Goal: Task Accomplishment & Management: Use online tool/utility

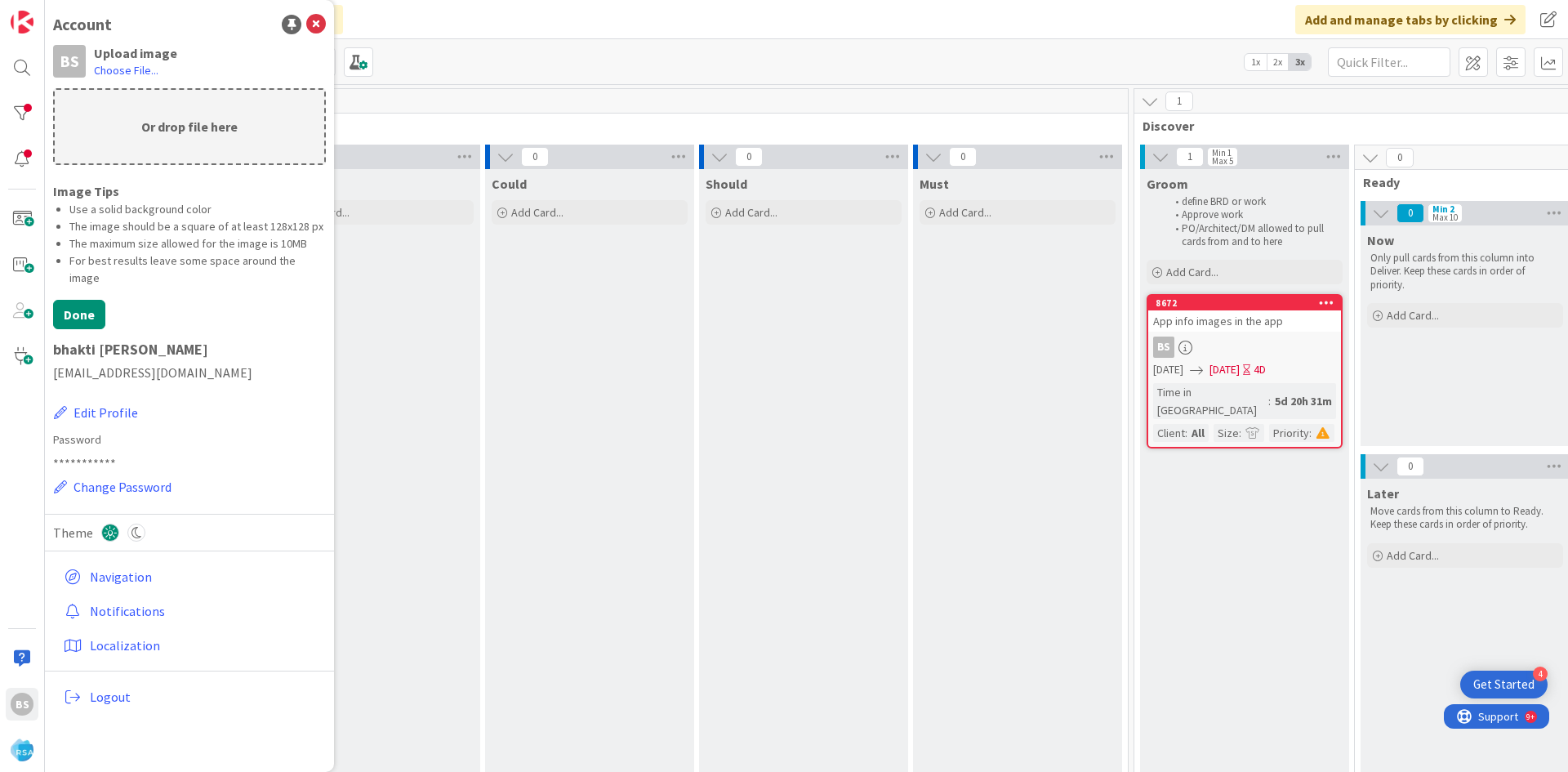
click at [169, 133] on p "Or drop file here" at bounding box center [189, 127] width 269 height 73
type input "C:\fakepath\WhatsApp Image [DATE] 8.41.19 PM.jpeg"
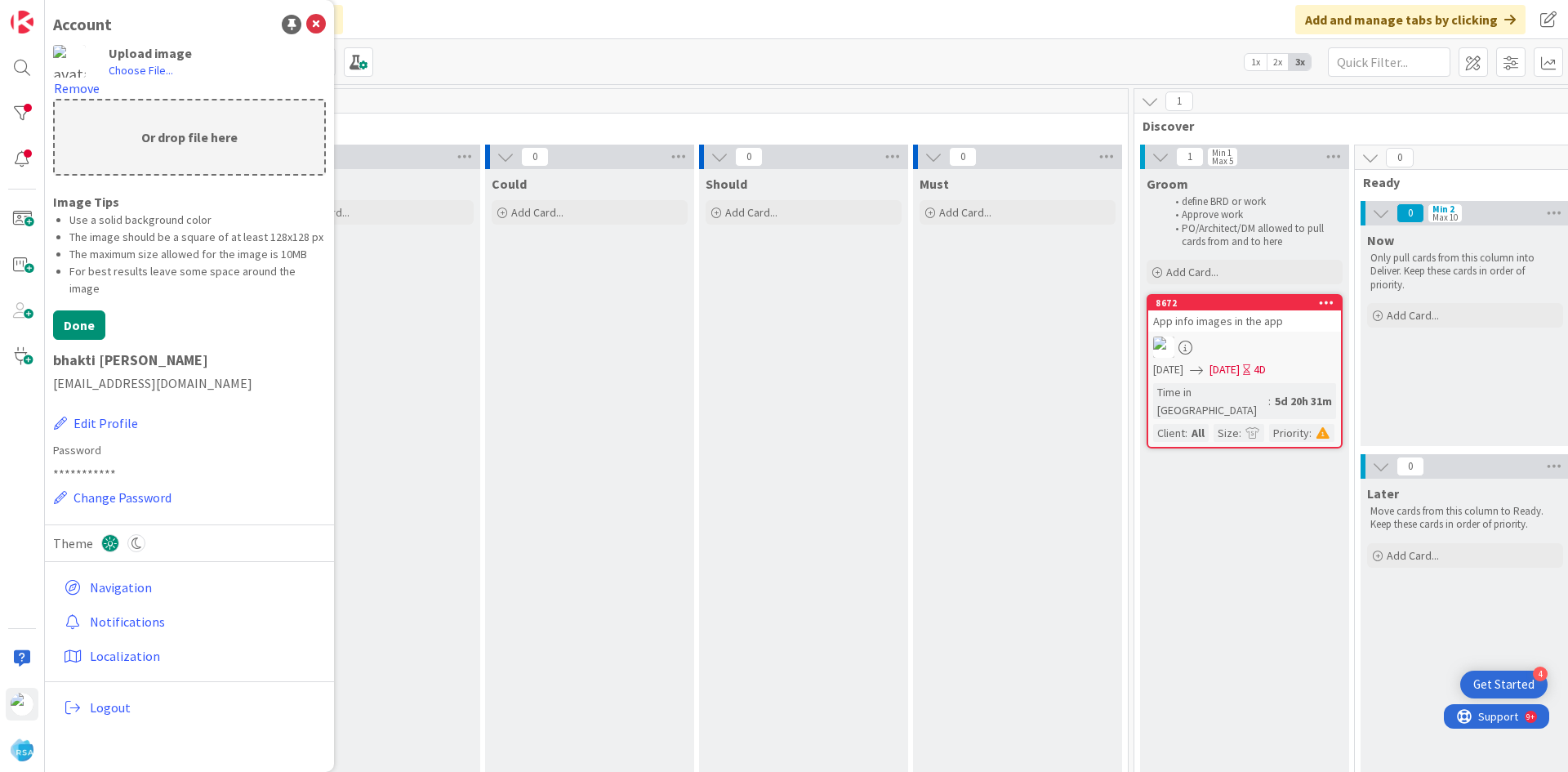
click at [168, 133] on p "Or drop file here" at bounding box center [189, 137] width 269 height 73
type input "C:\fakepath\profile-pic.png"
click at [81, 312] on button "Done" at bounding box center [79, 325] width 52 height 30
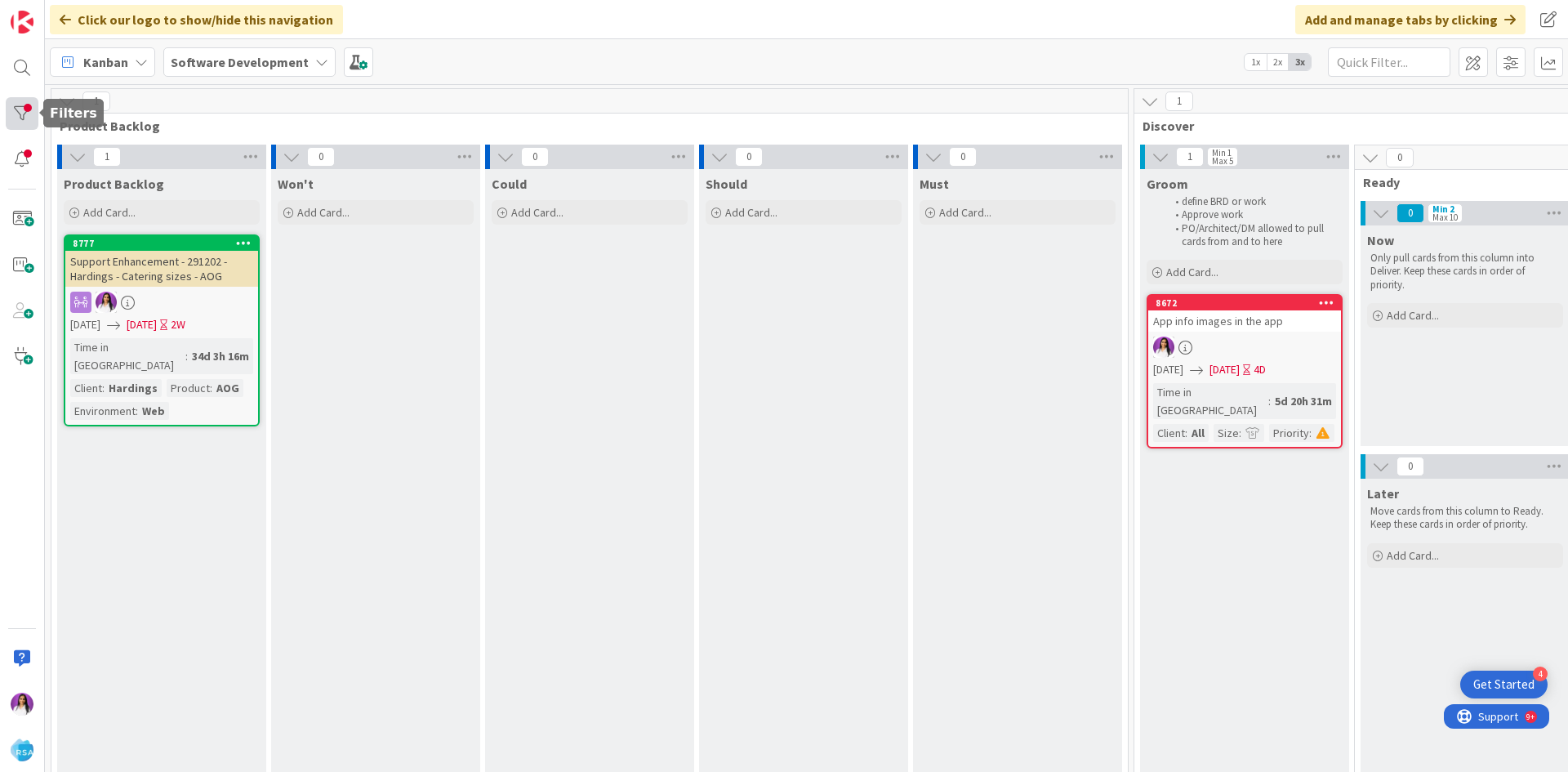
click at [13, 111] on div at bounding box center [22, 113] width 33 height 33
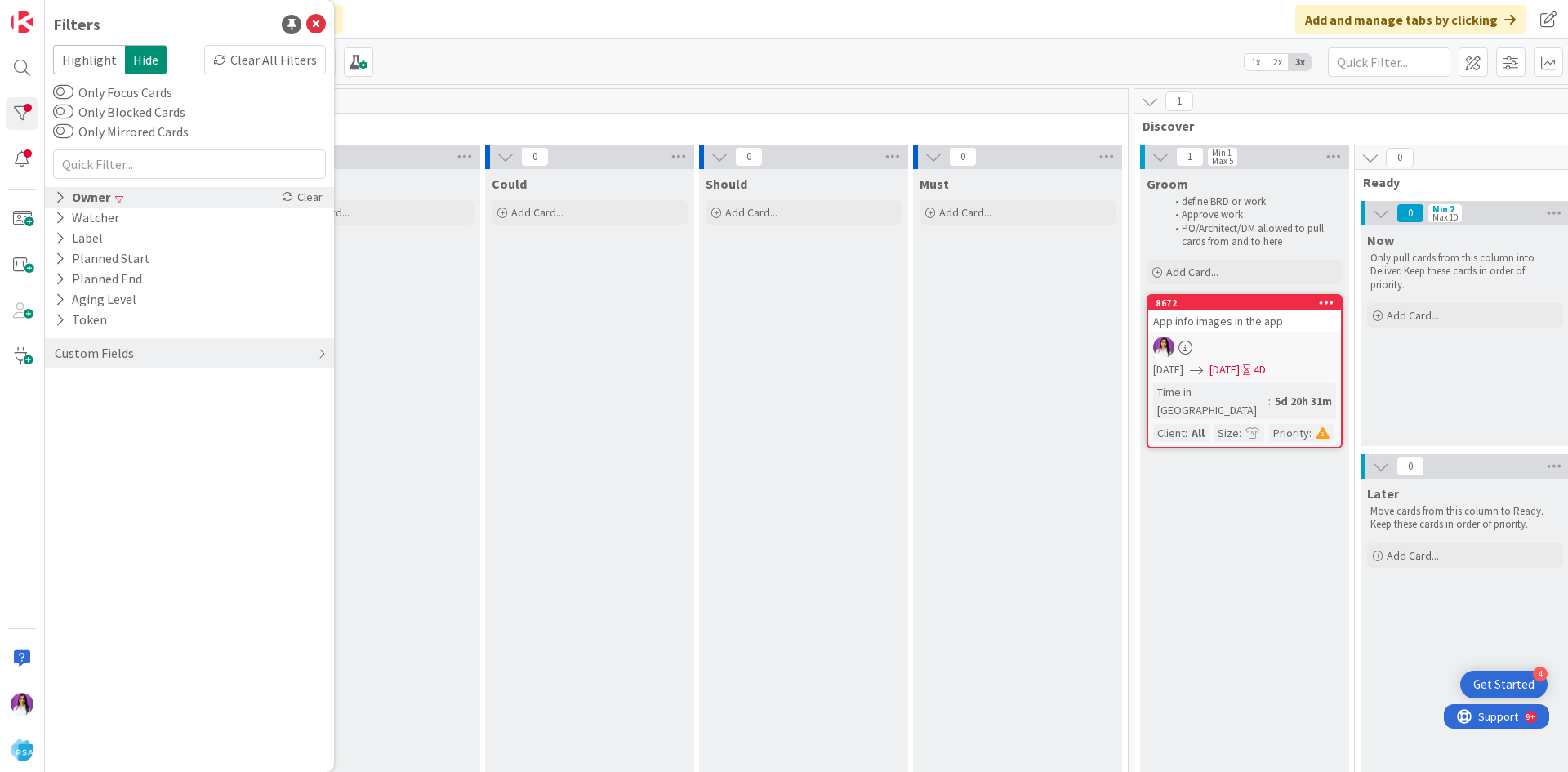
click at [106, 198] on div "Owner" at bounding box center [82, 197] width 58 height 21
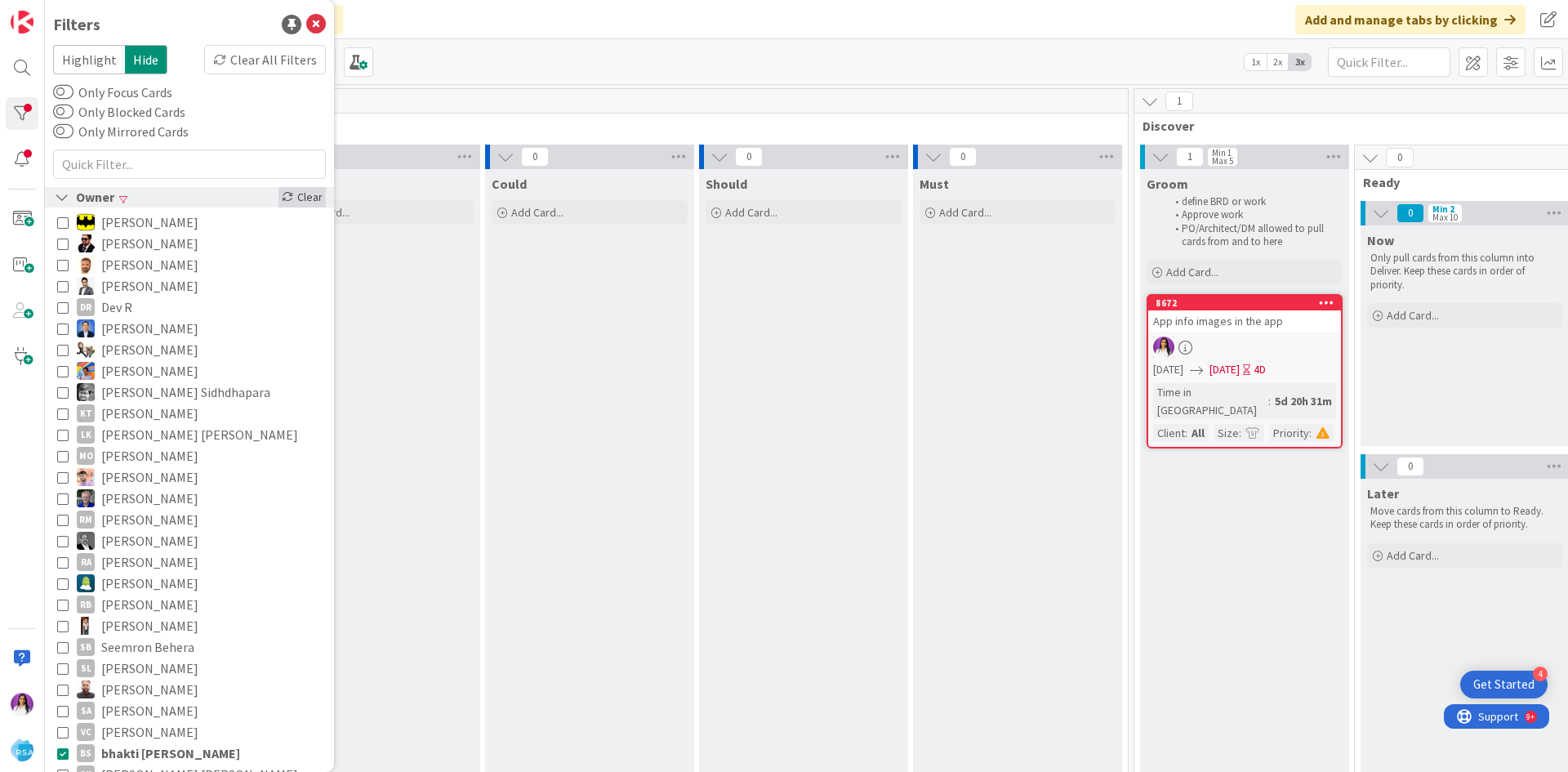
click at [299, 195] on div "Clear" at bounding box center [302, 197] width 48 height 21
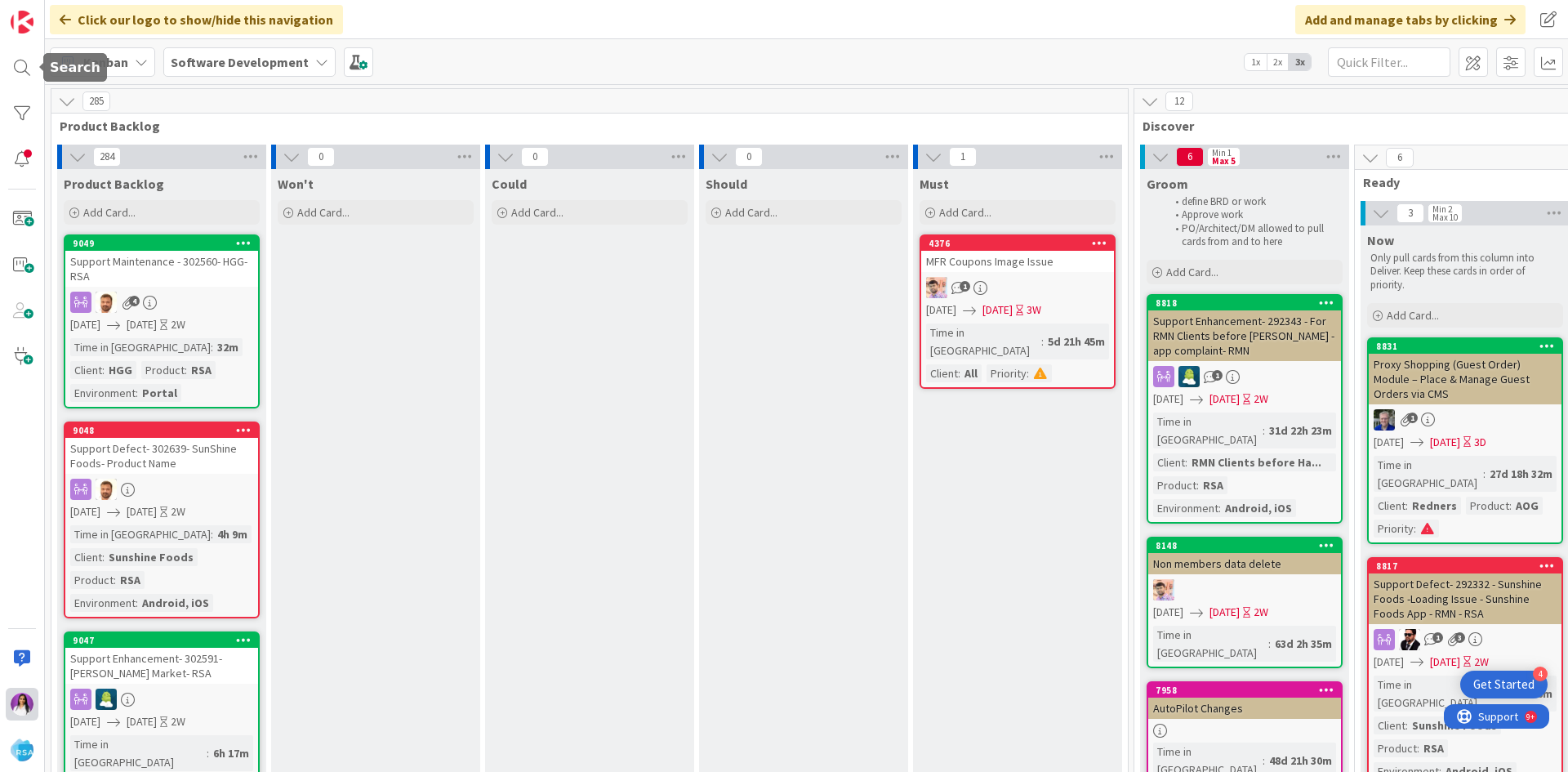
click at [17, 707] on img at bounding box center [22, 704] width 23 height 23
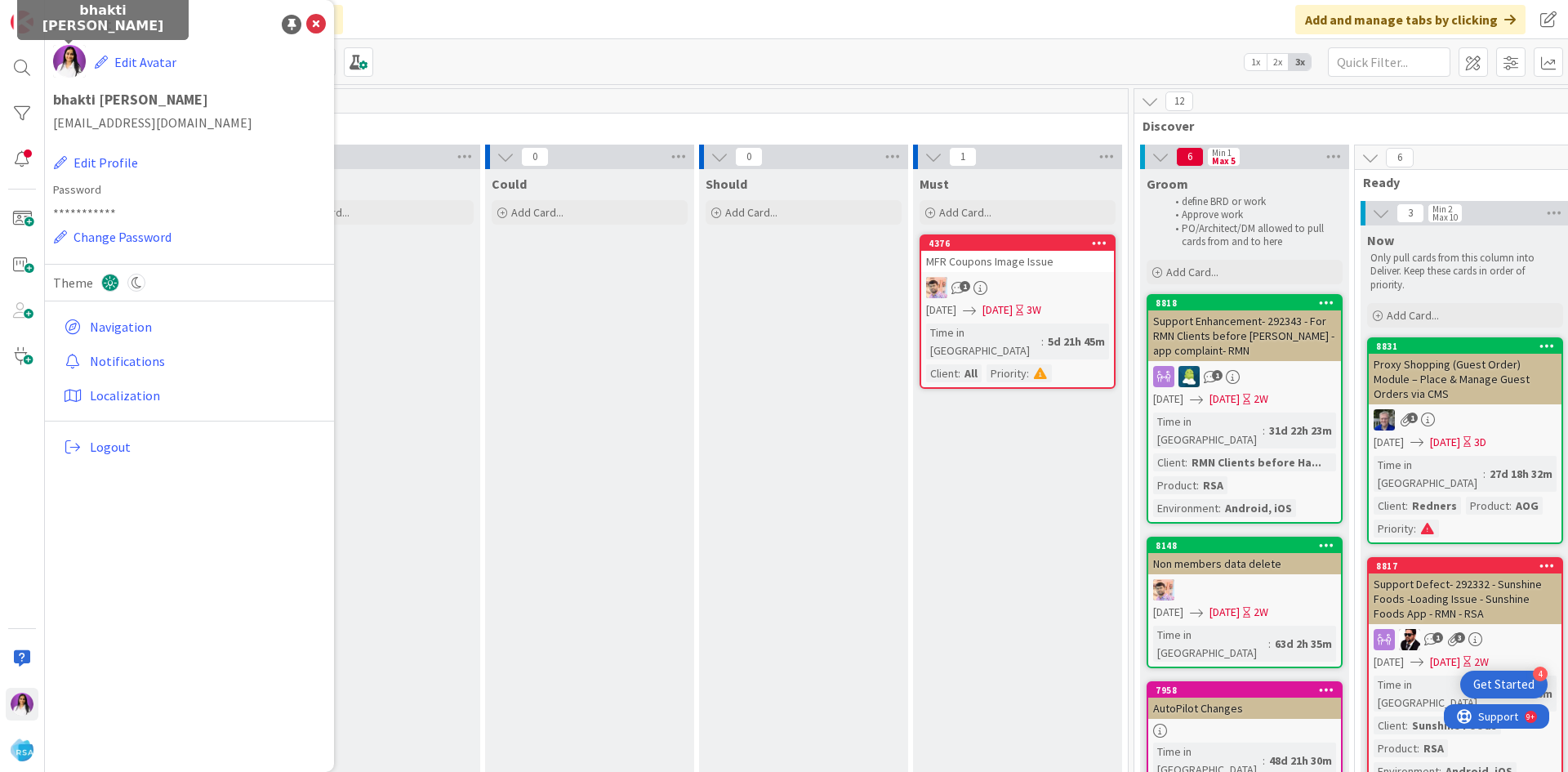
click at [75, 66] on img at bounding box center [69, 60] width 33 height 33
click at [96, 67] on icon "button" at bounding box center [101, 61] width 13 height 13
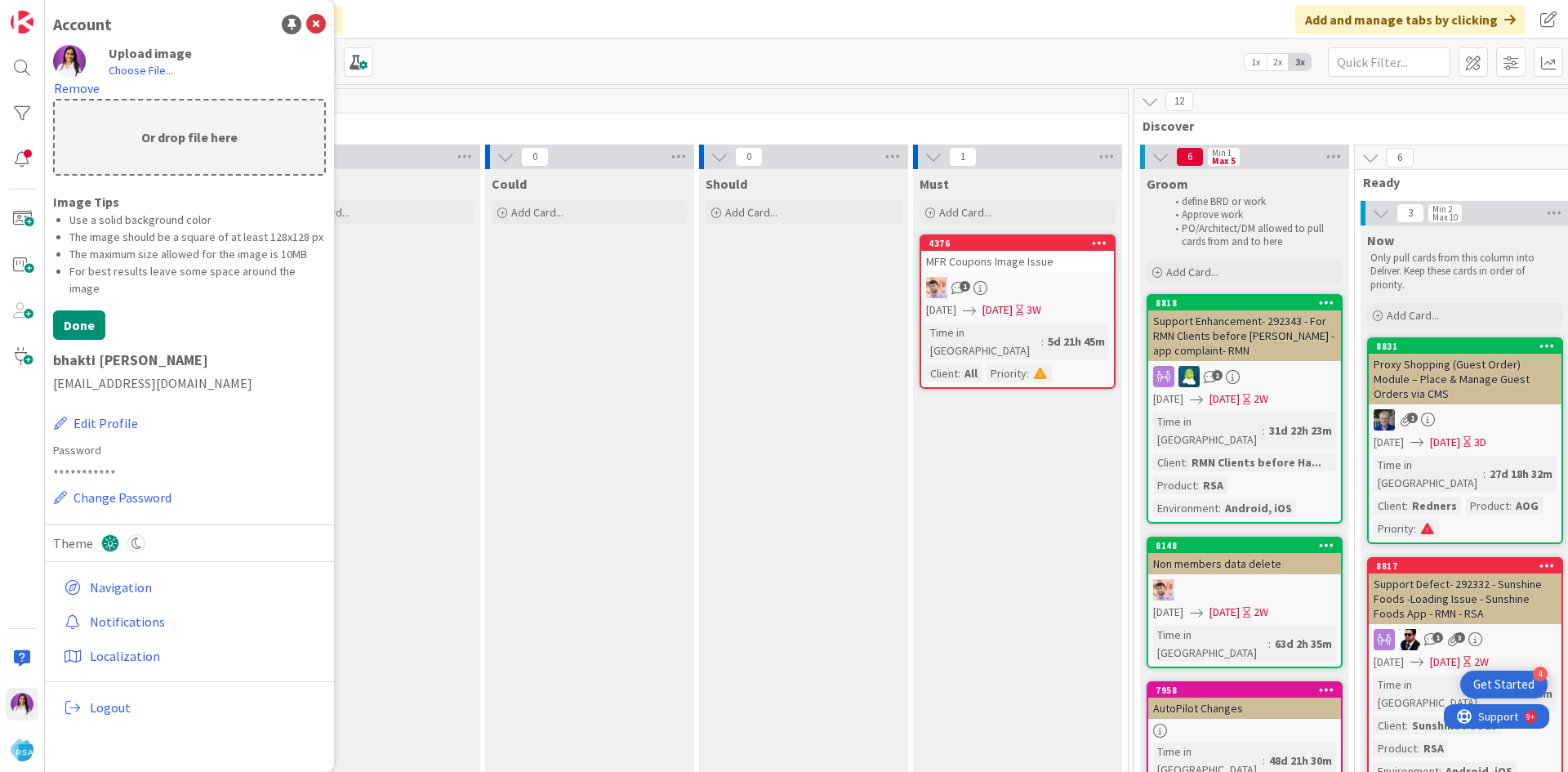
click at [154, 141] on p "Or drop file here" at bounding box center [189, 137] width 269 height 73
type input "C:\fakepath\profile-pic-modified.png"
click at [88, 310] on button "Done" at bounding box center [79, 325] width 52 height 30
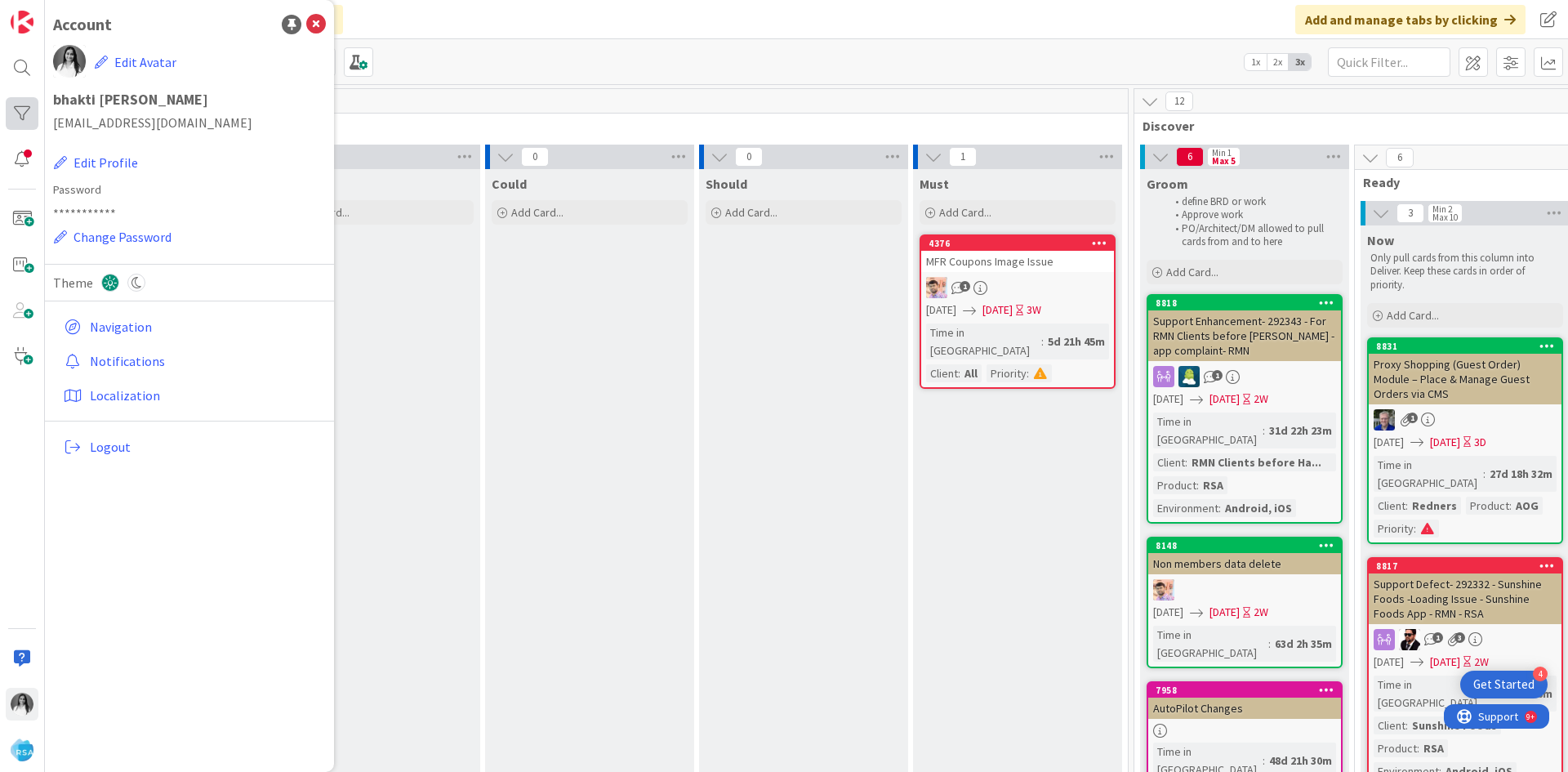
click at [17, 118] on div at bounding box center [22, 113] width 33 height 33
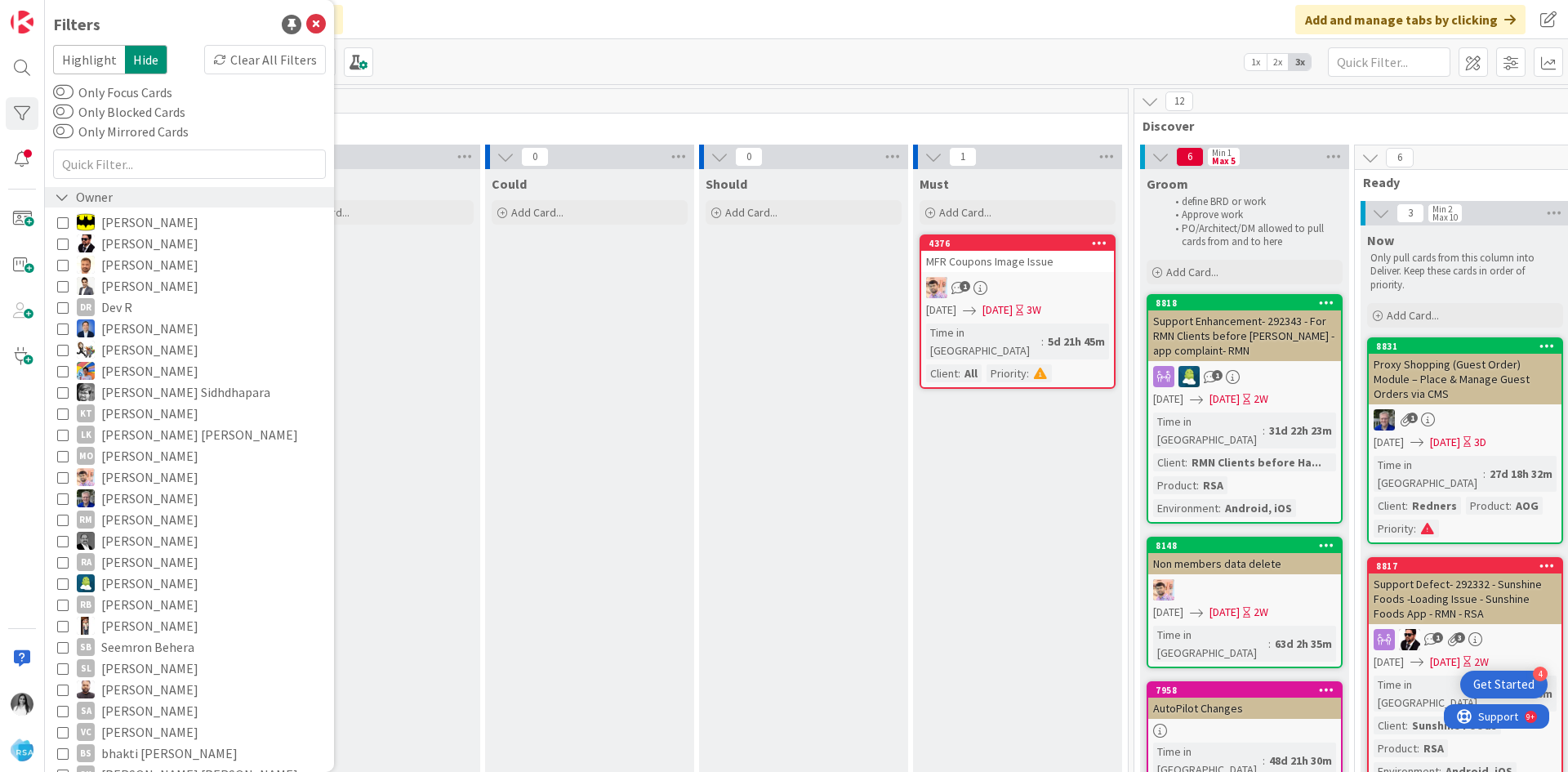
click at [67, 201] on icon at bounding box center [61, 197] width 15 height 14
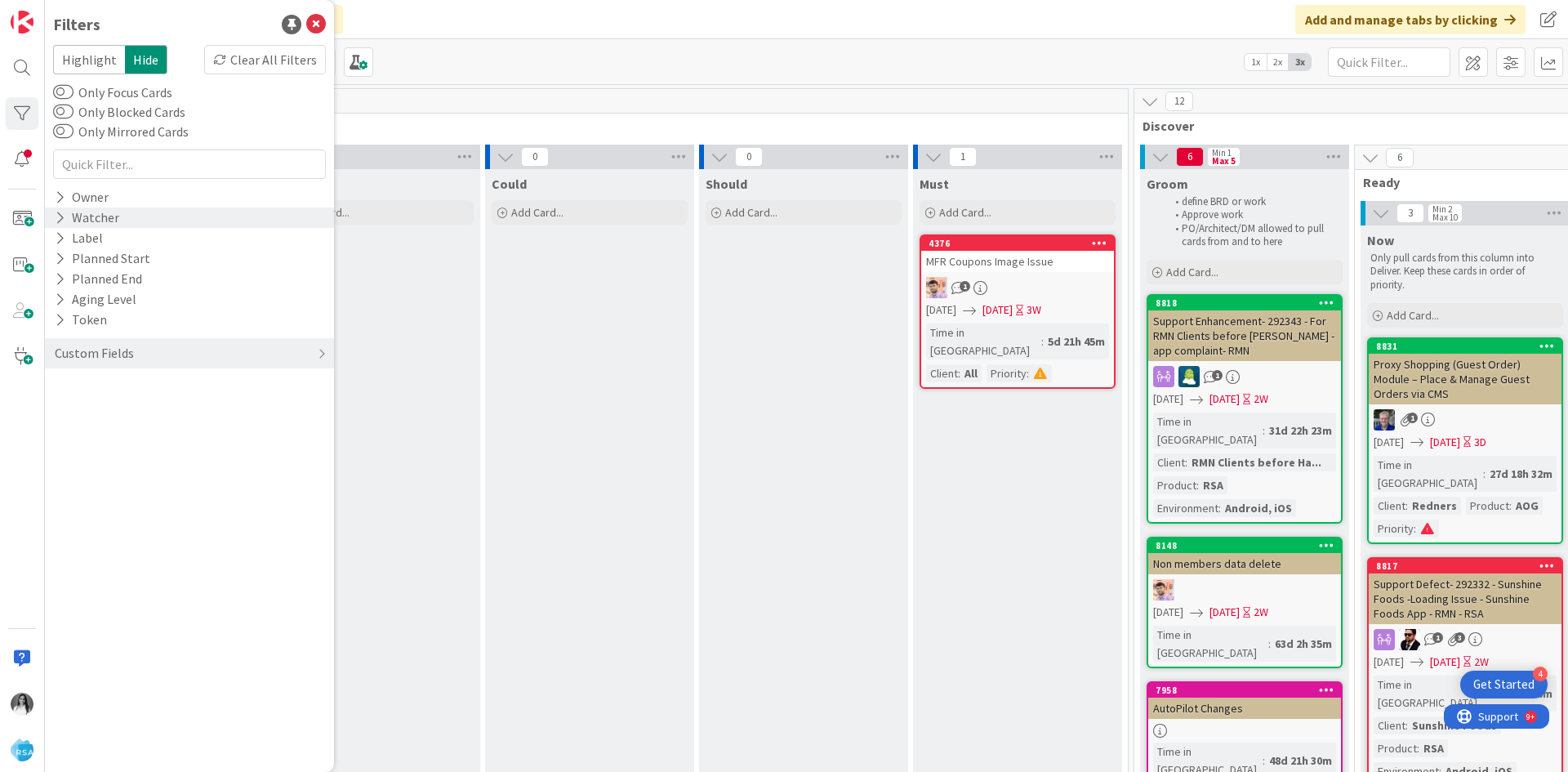
click at [74, 217] on div "Watcher" at bounding box center [87, 217] width 67 height 21
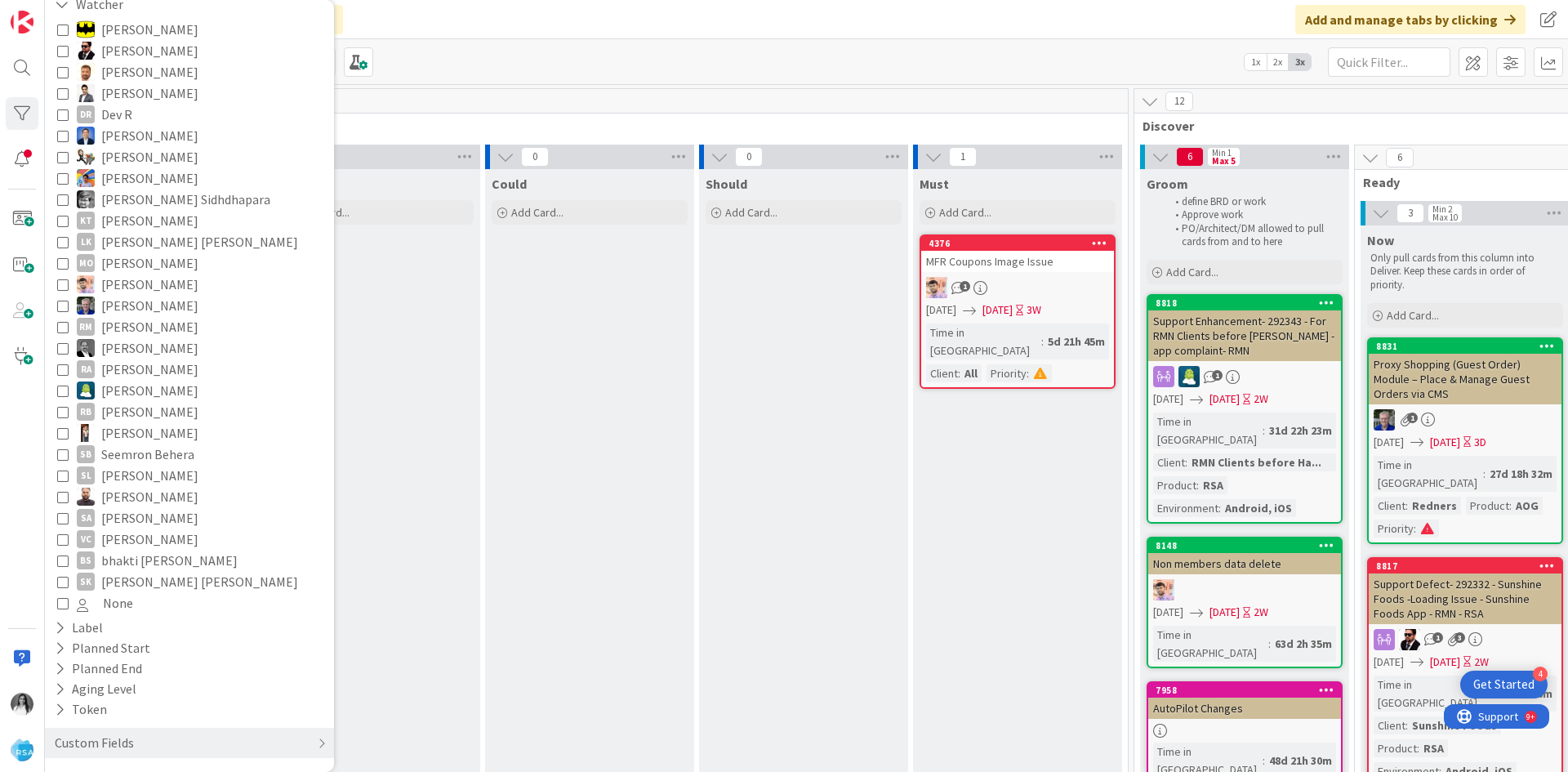
scroll to position [220, 0]
click at [63, 555] on icon at bounding box center [63, 554] width 12 height 12
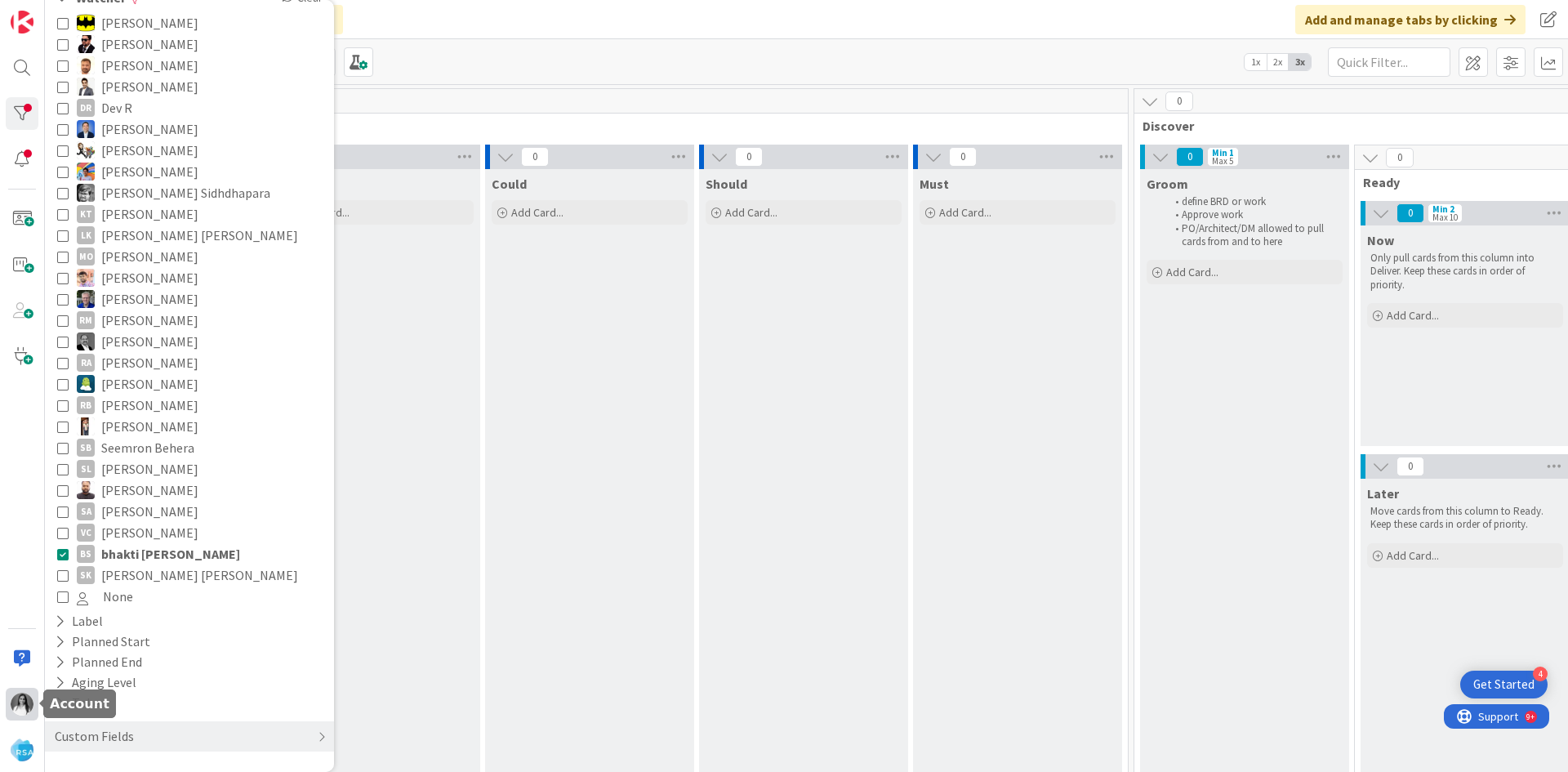
click at [20, 709] on img at bounding box center [22, 704] width 23 height 23
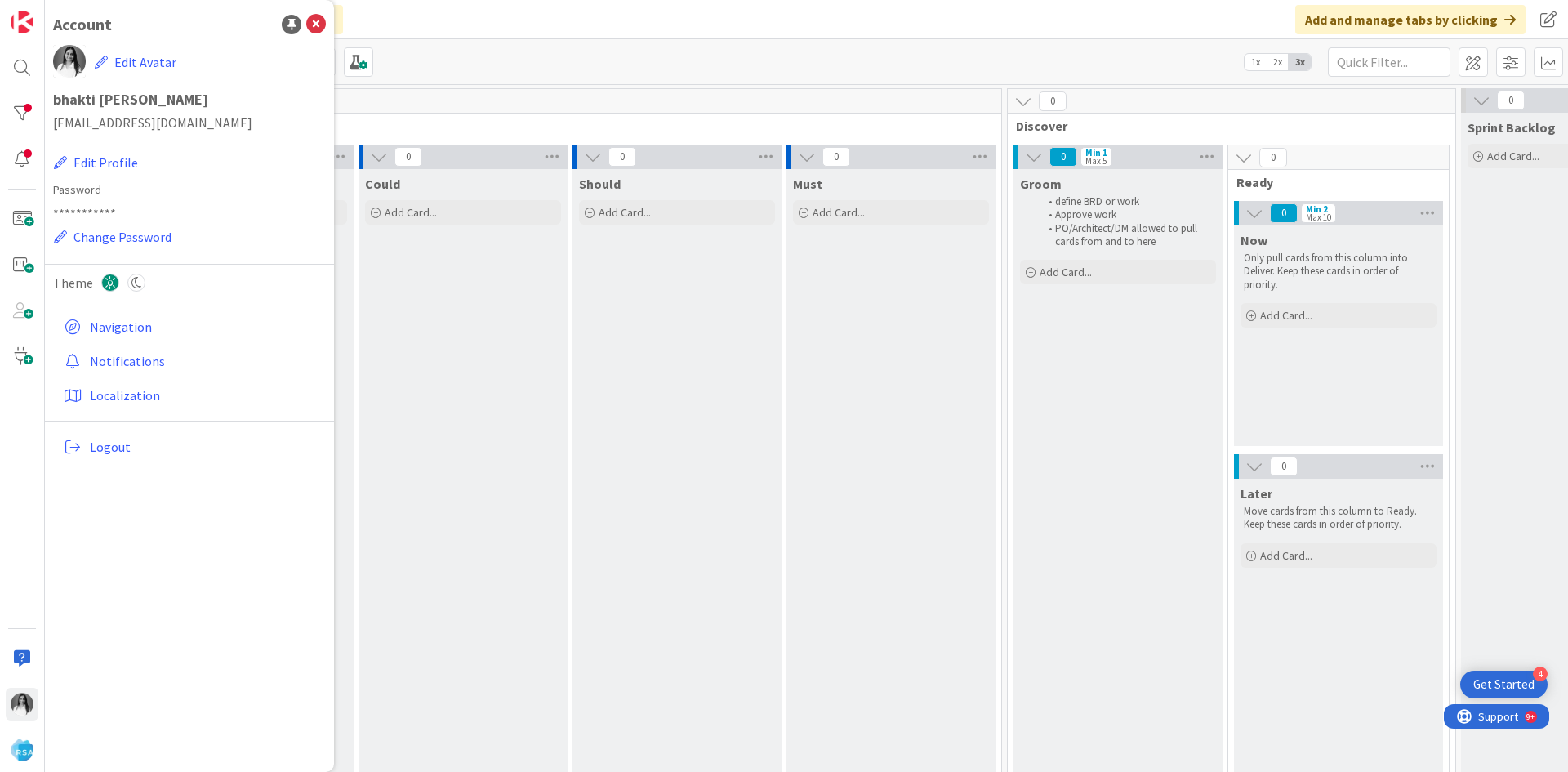
scroll to position [0, 0]
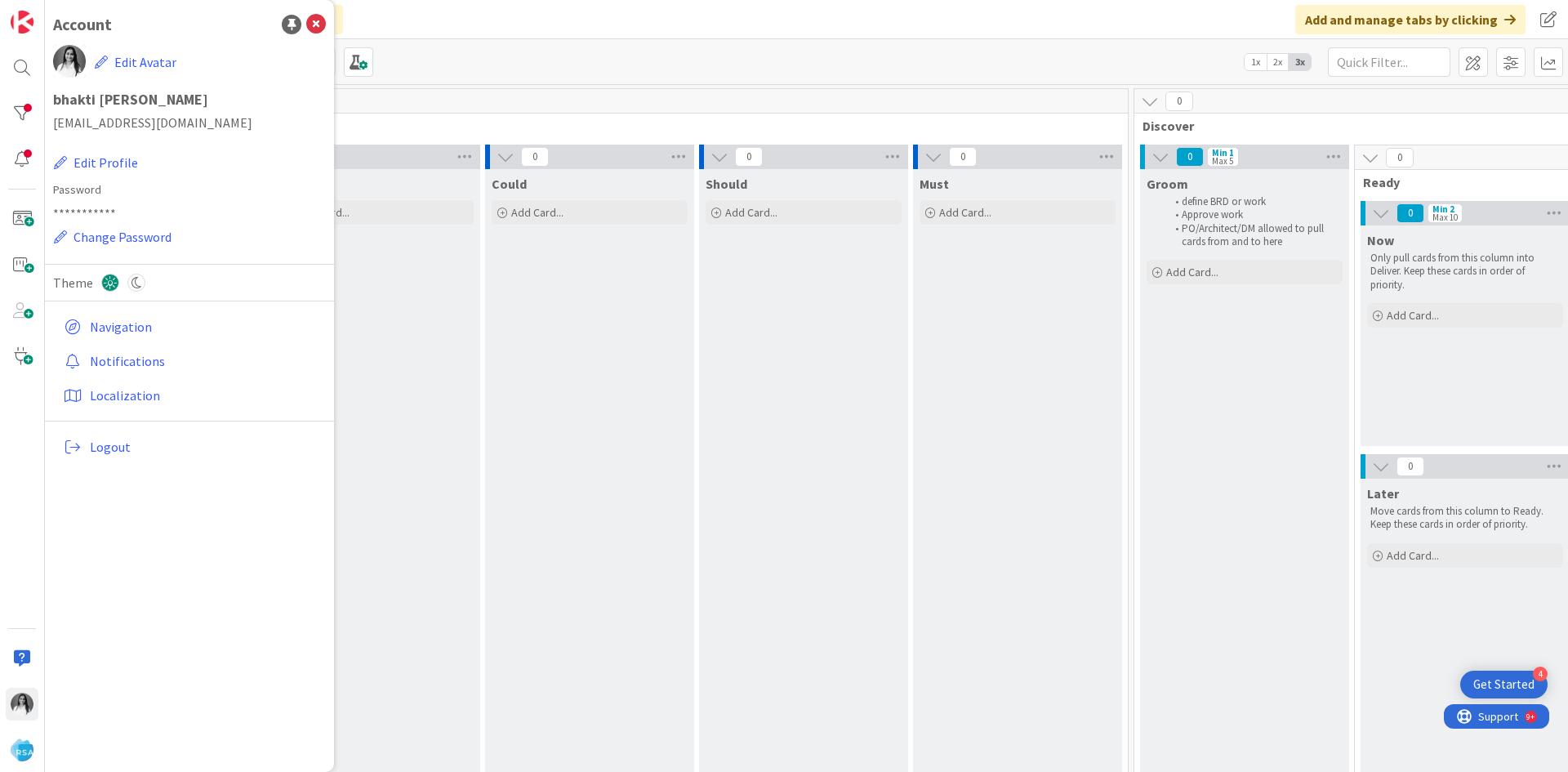
click at [418, 522] on div "Won't Add Card..." at bounding box center [375, 508] width 209 height 679
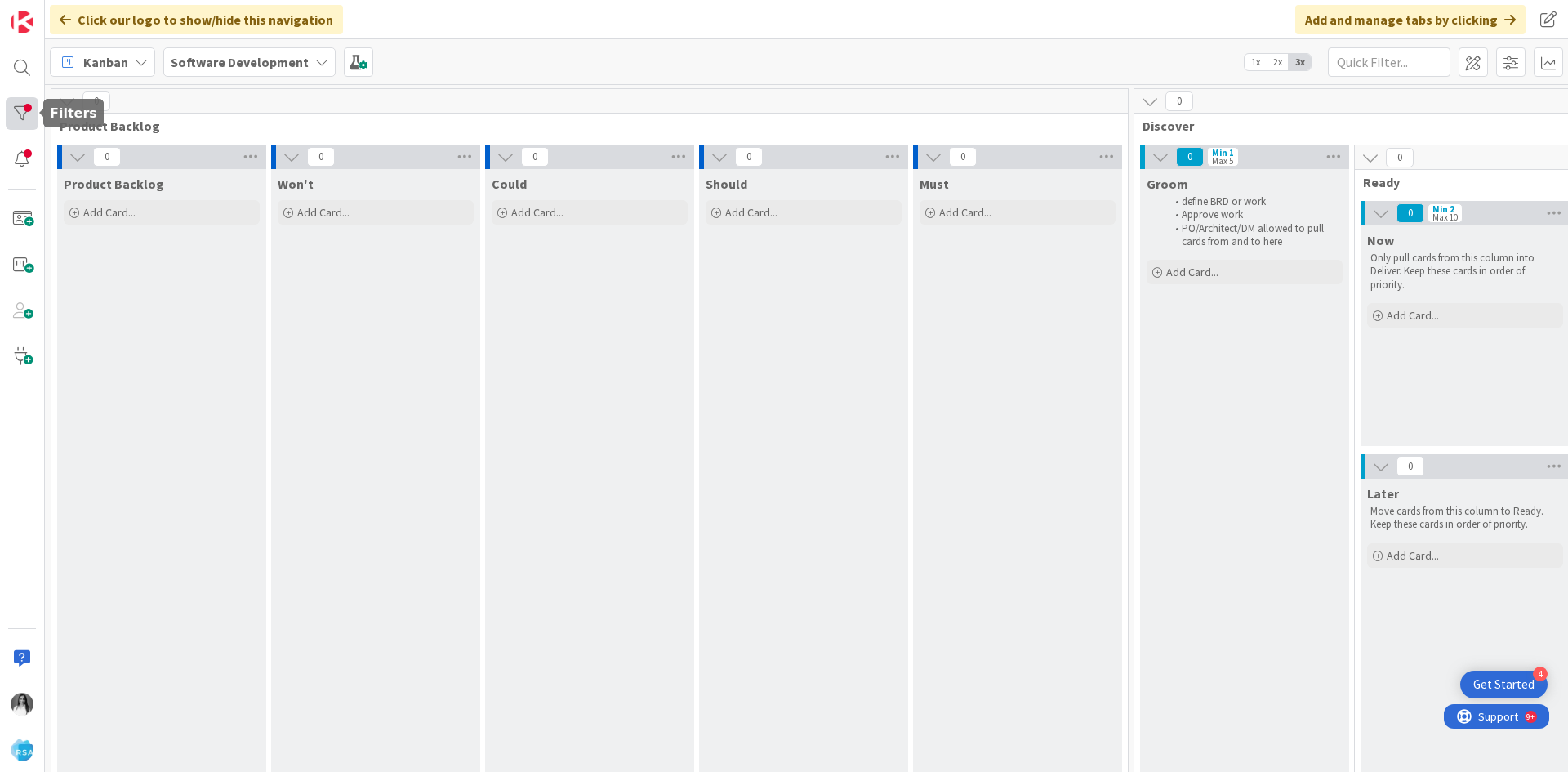
click at [22, 118] on div at bounding box center [22, 113] width 33 height 33
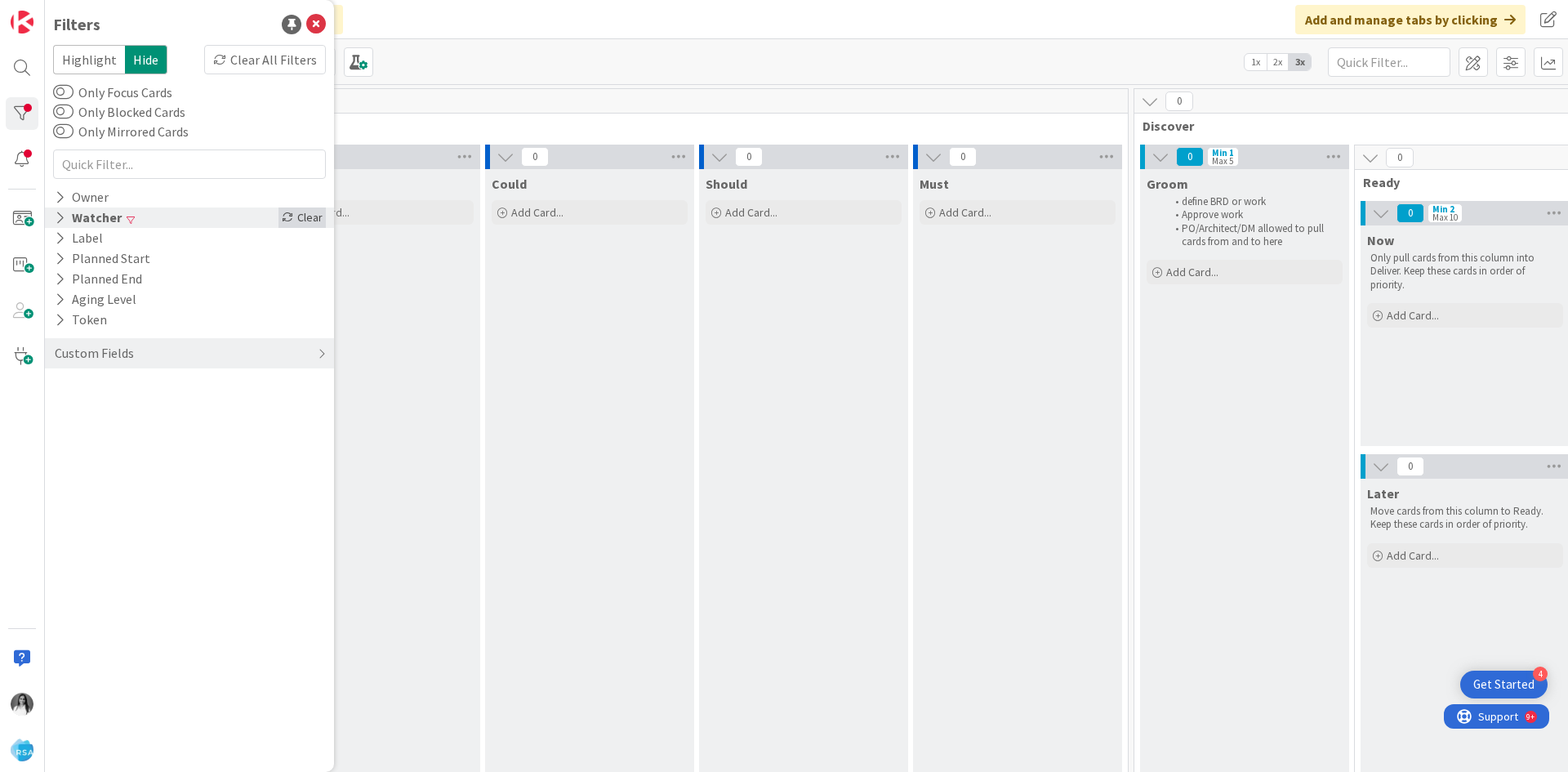
click at [307, 212] on div "Clear" at bounding box center [302, 217] width 48 height 21
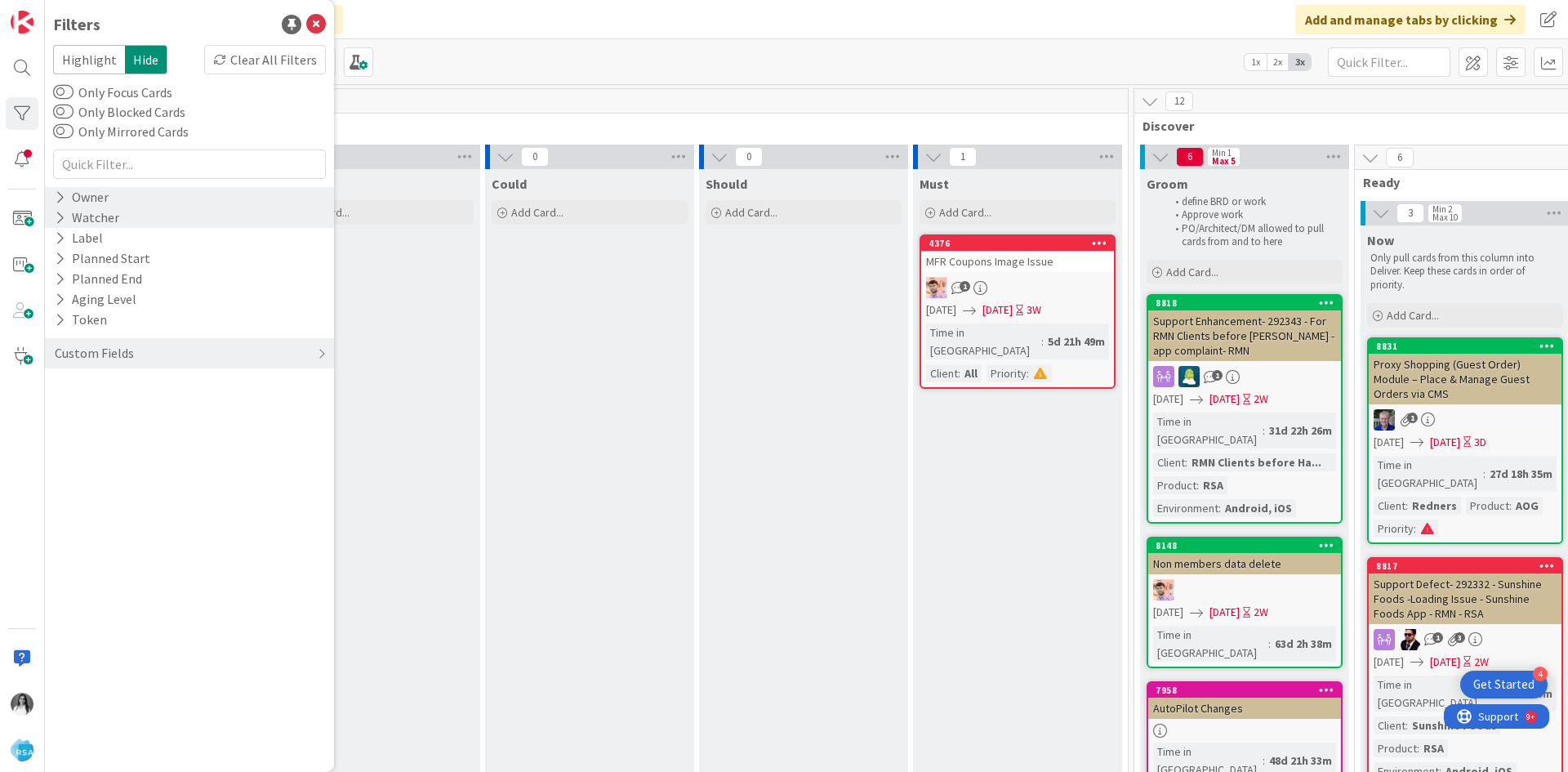
click at [198, 189] on div "Owner" at bounding box center [189, 197] width 289 height 21
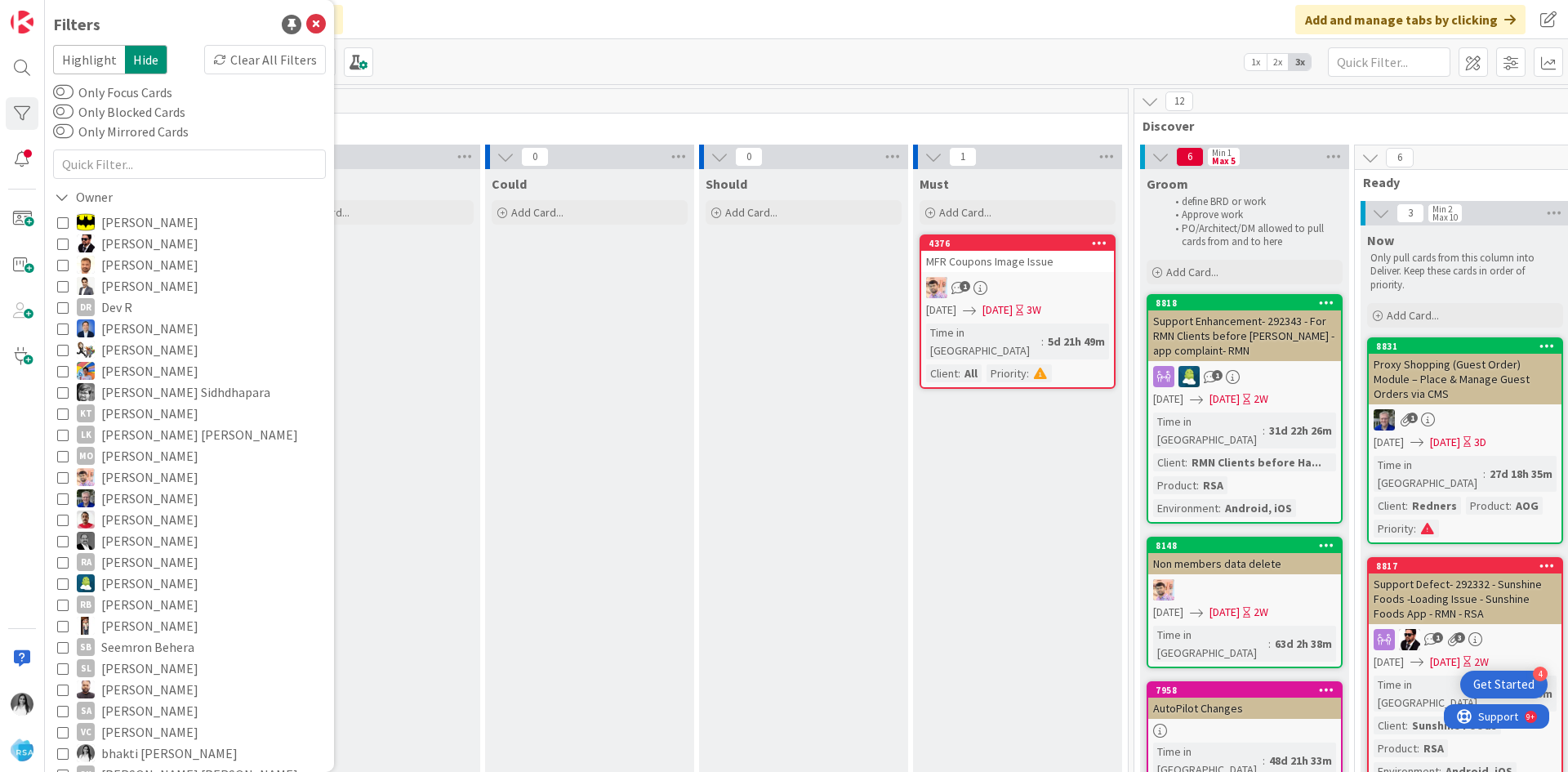
click at [116, 751] on span "bhakti [PERSON_NAME]" at bounding box center [169, 753] width 137 height 21
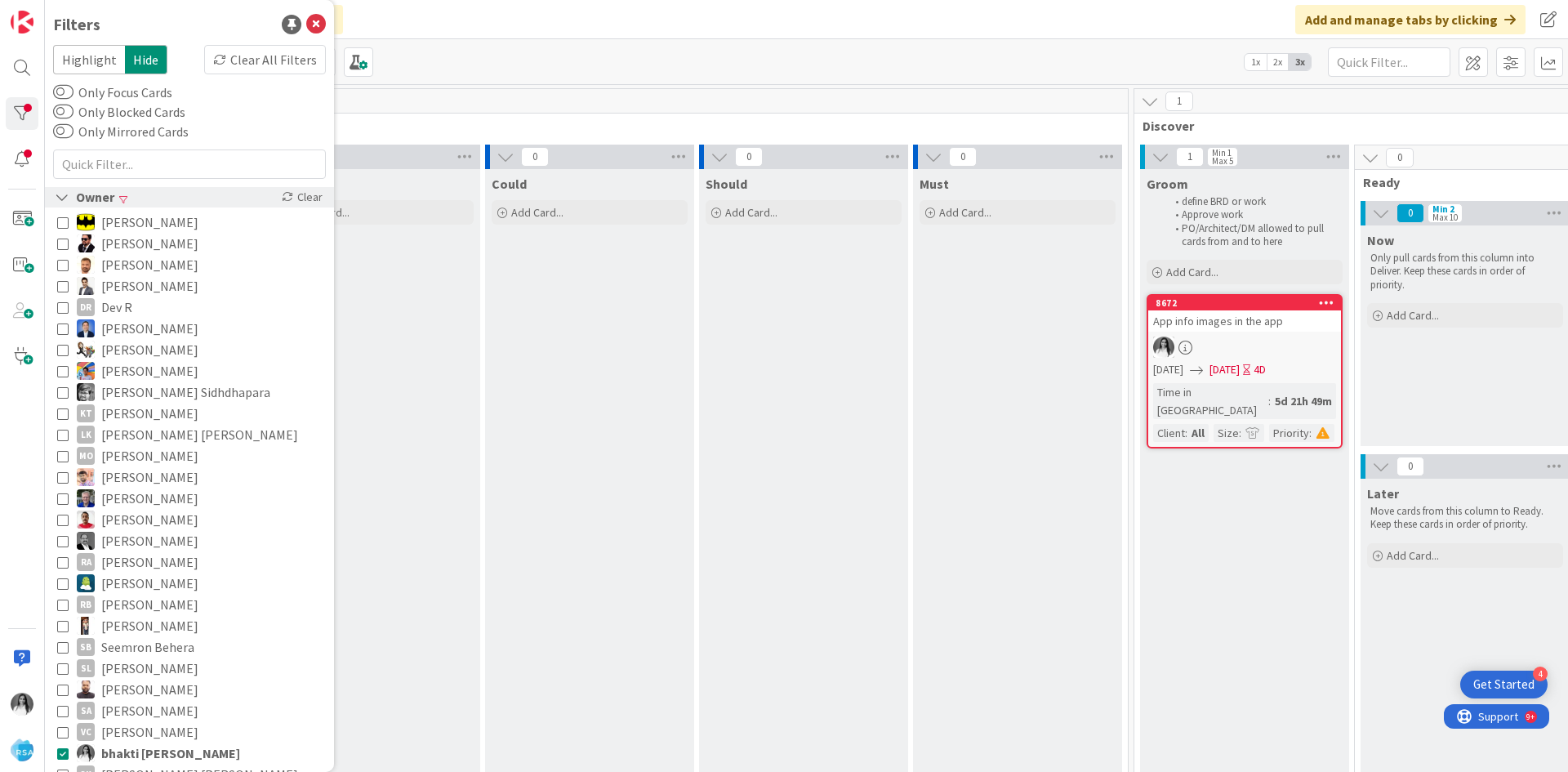
click at [66, 198] on icon at bounding box center [61, 197] width 15 height 14
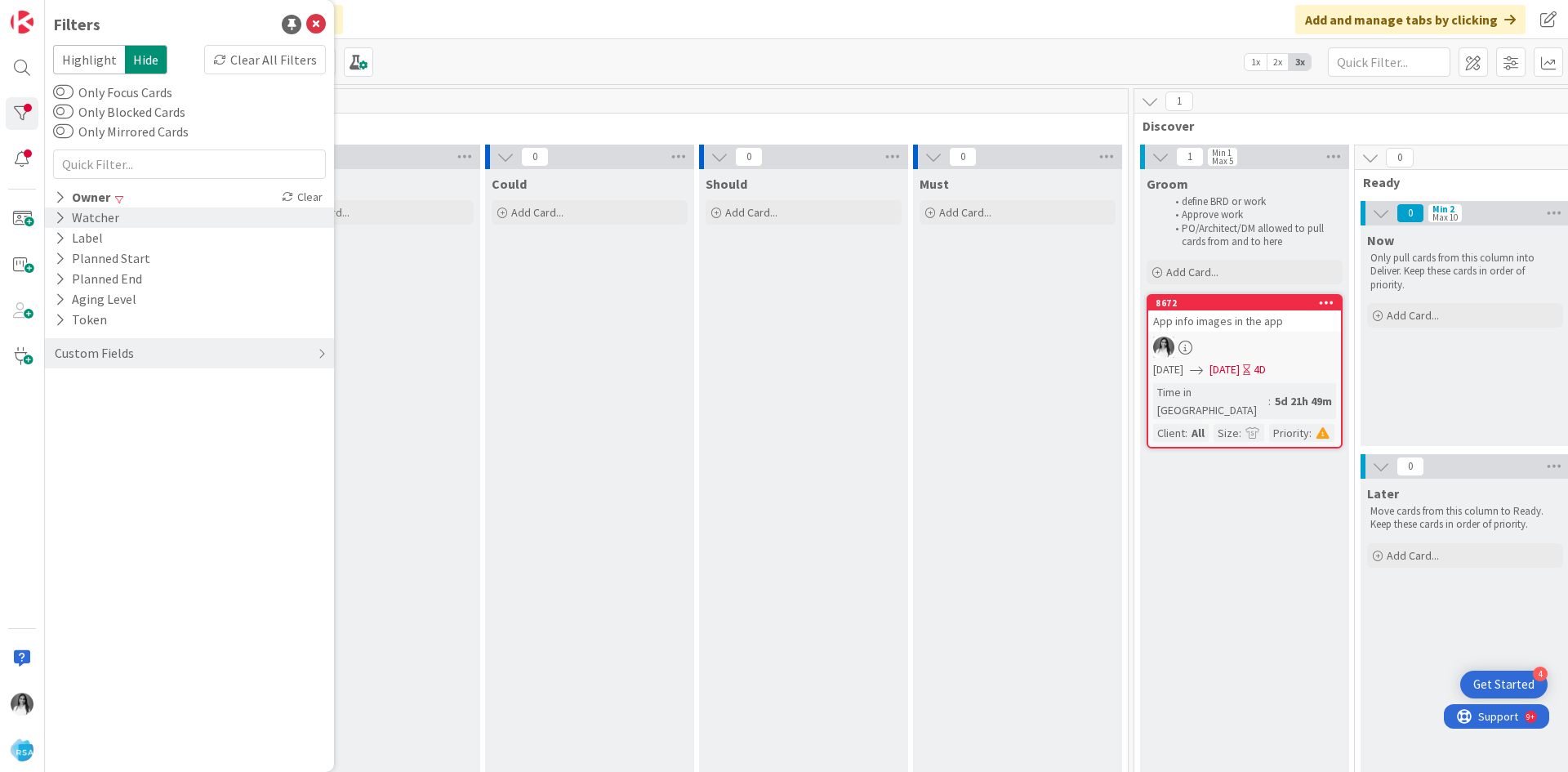
click at [94, 219] on div "Watcher" at bounding box center [87, 217] width 67 height 21
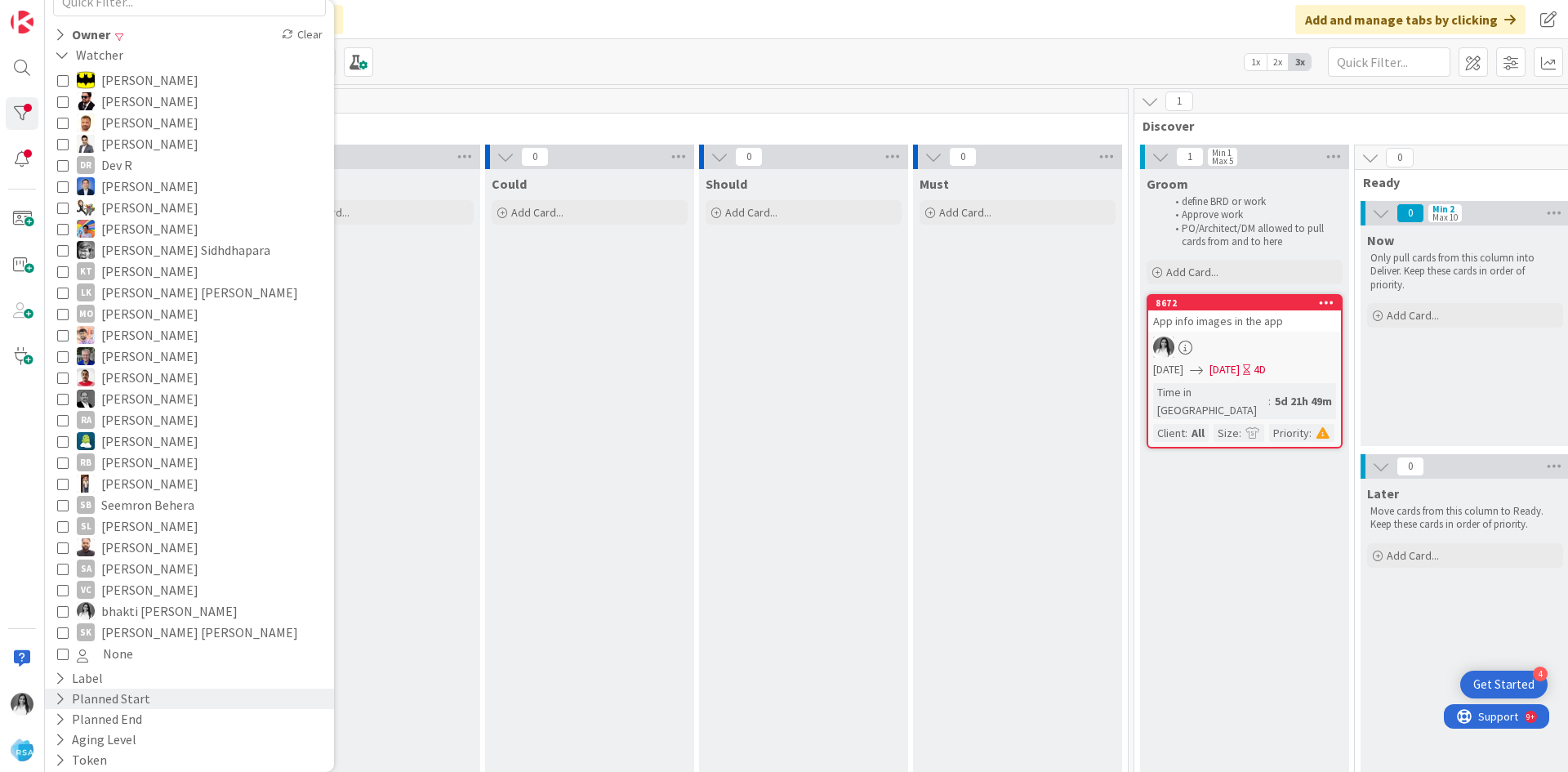
scroll to position [164, 0]
click at [112, 612] on span "bhakti [PERSON_NAME]" at bounding box center [169, 609] width 137 height 21
